Goal: Obtain resource: Obtain resource

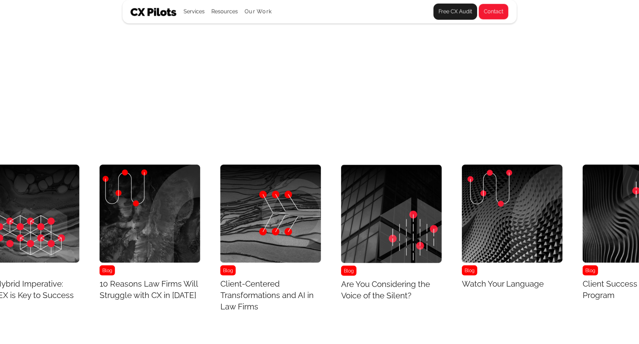
scroll to position [2796, 949]
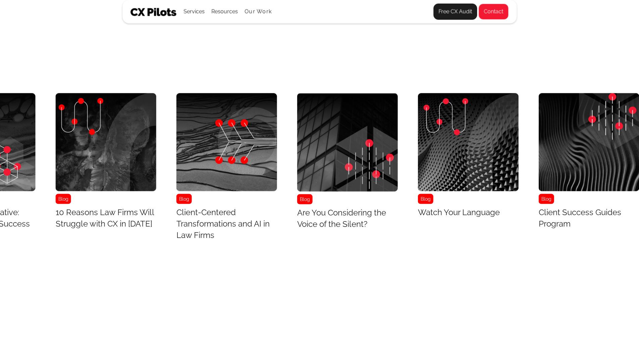
click at [541, 141] on img "13 / 43" at bounding box center [588, 142] width 101 height 98
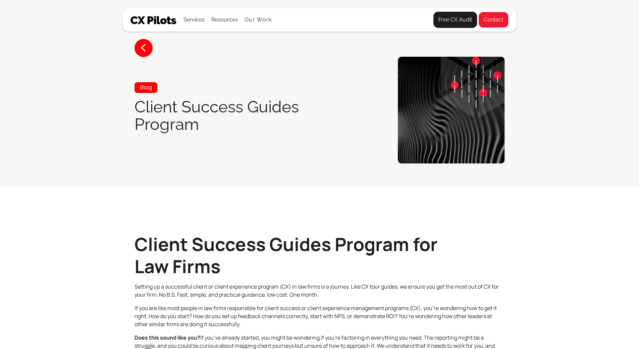
click at [541, 141] on section "< Blog Client Success Guides Program" at bounding box center [319, 93] width 639 height 187
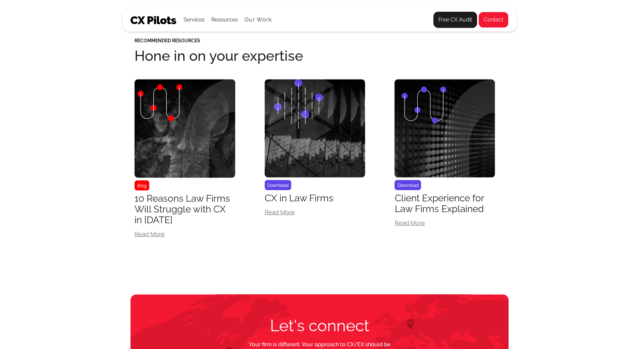
scroll to position [933, 0]
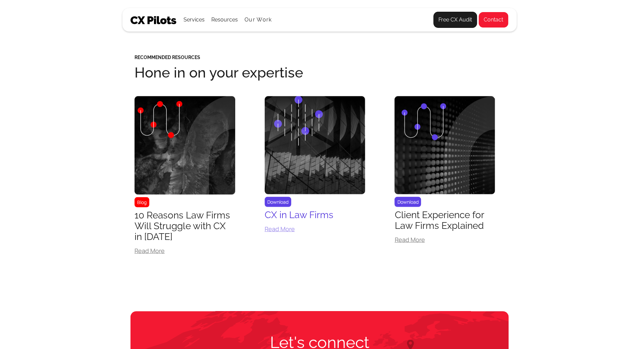
click at [342, 231] on div "Read More" at bounding box center [315, 228] width 101 height 6
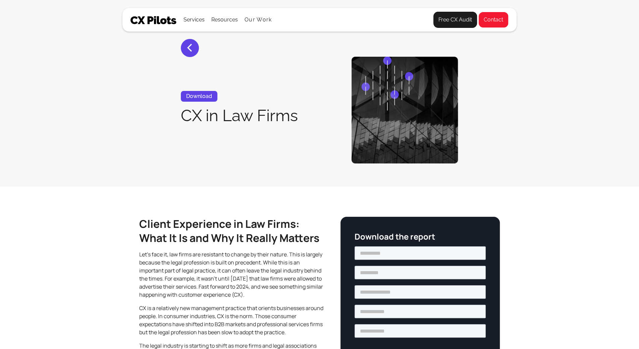
click at [342, 238] on div "Download the report" at bounding box center [419, 302] width 159 height 171
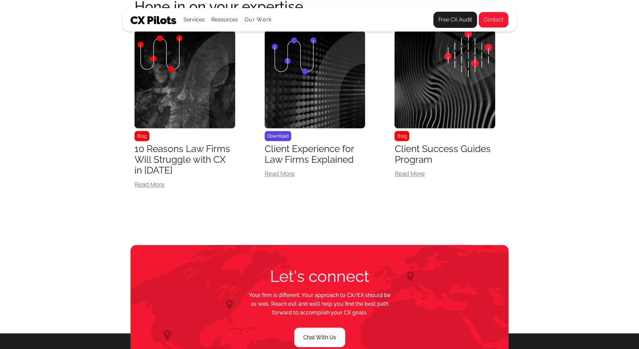
scroll to position [657, 0]
